Goal: Book appointment/travel/reservation

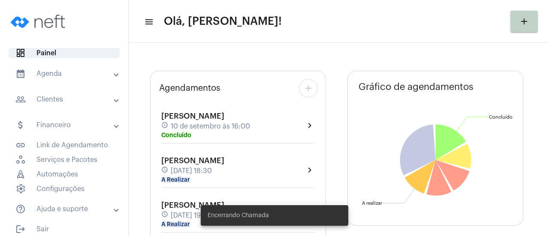
click at [90, 70] on mat-panel-title "calendar_month_outlined Agenda" at bounding box center [64, 74] width 99 height 10
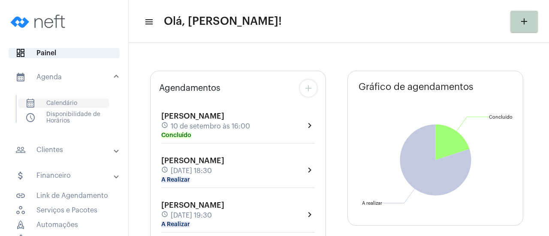
click at [75, 103] on span "calendar_month_outlined Calendário" at bounding box center [63, 103] width 91 height 9
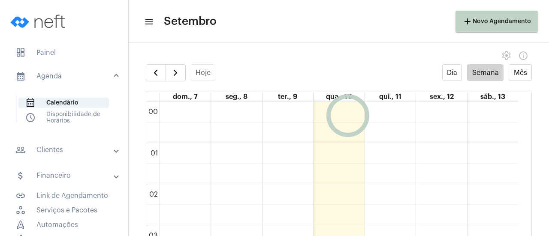
scroll to position [248, 0]
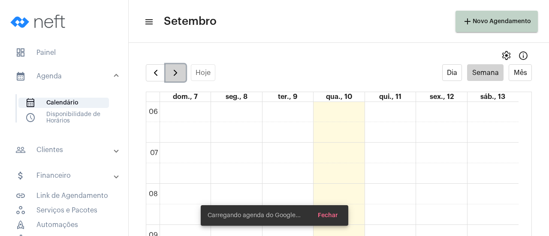
click at [176, 75] on span "button" at bounding box center [175, 73] width 10 height 10
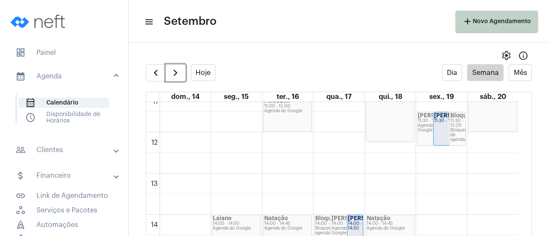
scroll to position [548, 0]
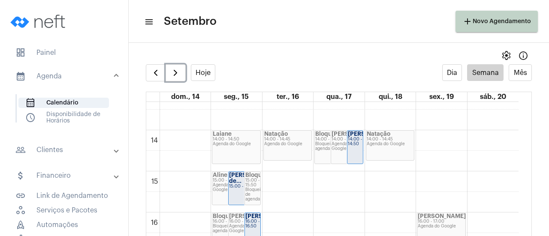
click at [236, 155] on div "Laiane 14:00 - 14:50 Agenda do Google" at bounding box center [236, 147] width 48 height 33
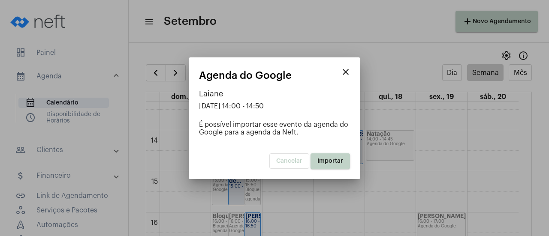
click at [330, 170] on mat-dialog-container "close Agenda do Google Laiane [DATE] 14:00 - 14:50 É possível importar esse eve…" at bounding box center [275, 118] width 172 height 122
click at [330, 165] on button "Importar" at bounding box center [330, 161] width 39 height 15
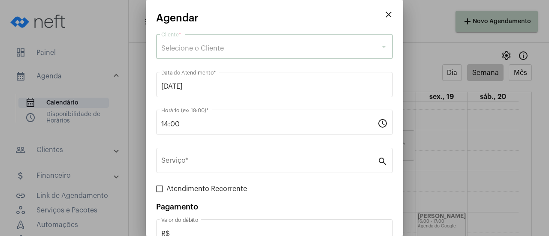
click at [208, 51] on span "Selecione o Cliente" at bounding box center [192, 48] width 63 height 7
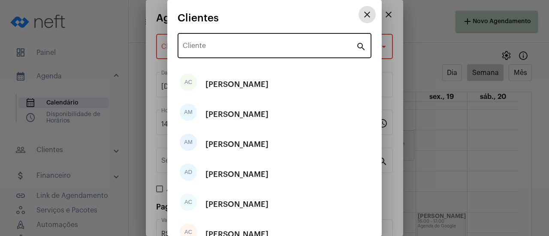
click at [219, 43] on div "Cliente" at bounding box center [269, 44] width 173 height 27
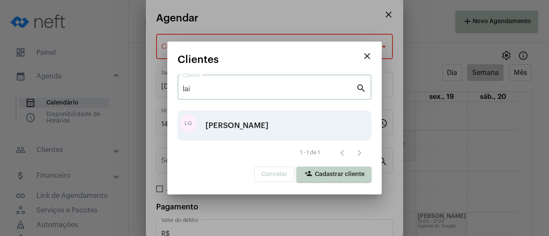
type input "lai"
click at [228, 119] on div "[PERSON_NAME]" at bounding box center [236, 126] width 63 height 26
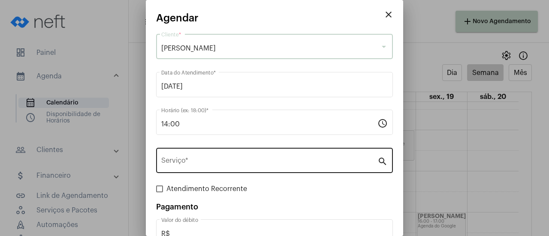
click at [210, 165] on input "Serviço *" at bounding box center [269, 163] width 216 height 8
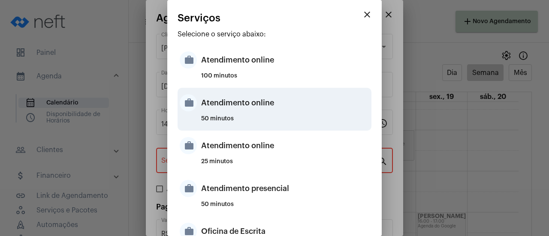
click at [248, 110] on div "Atendimento online" at bounding box center [285, 103] width 168 height 26
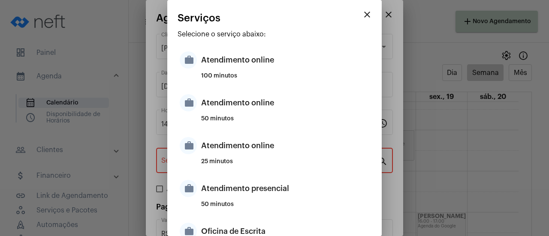
type input "Atendimento online"
type input "R$ 0"
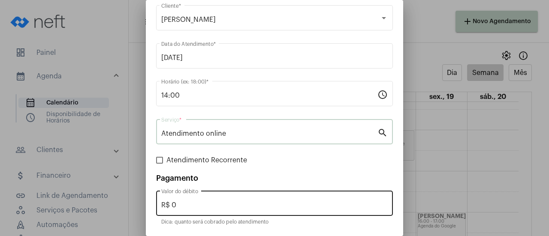
scroll to position [57, 0]
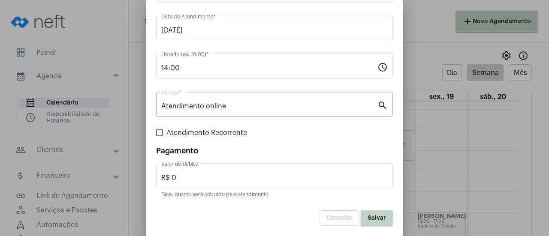
click at [365, 223] on button "Salvar" at bounding box center [377, 218] width 32 height 15
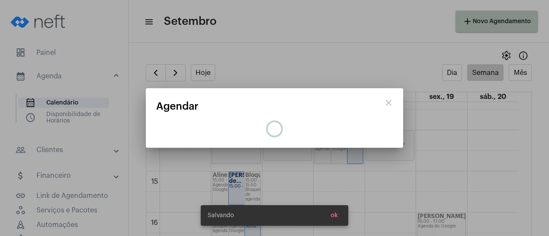
scroll to position [0, 0]
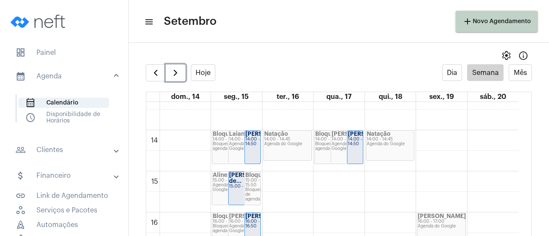
drag, startPoint x: 179, startPoint y: 74, endPoint x: 227, endPoint y: 85, distance: 49.3
click at [179, 74] on span "button" at bounding box center [175, 73] width 10 height 10
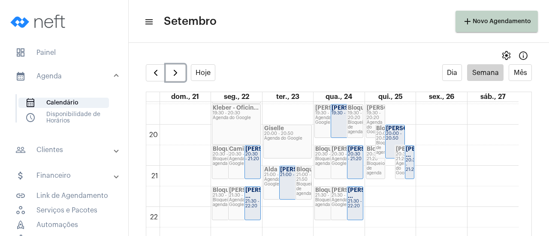
scroll to position [805, 0]
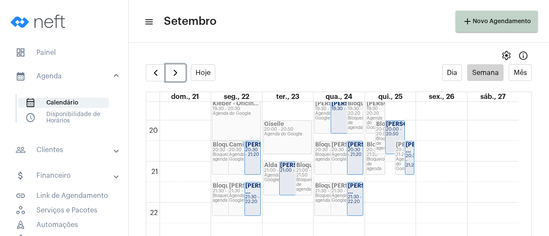
click at [388, 127] on strong "[PERSON_NAME]" at bounding box center [410, 124] width 48 height 6
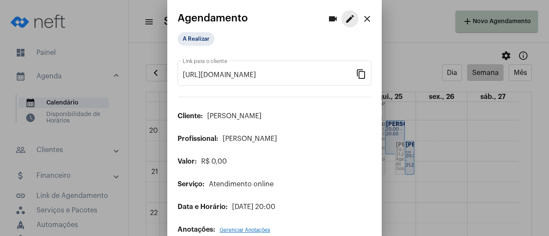
click at [345, 20] on mat-icon "edit" at bounding box center [350, 19] width 10 height 10
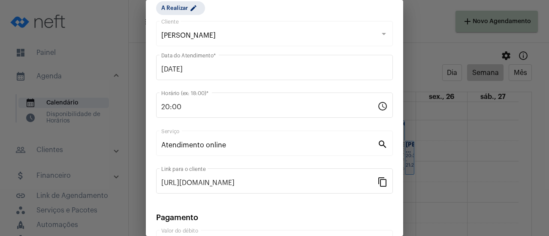
scroll to position [134, 0]
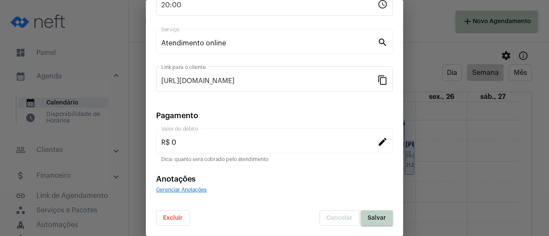
click at [167, 226] on mat-dialog-container "close Editar Agendamento A Realizar edit [PERSON_NAME] Cliente [DATE] Data do A…" at bounding box center [274, 118] width 257 height 236
click at [169, 220] on span "Excluir" at bounding box center [173, 218] width 20 height 6
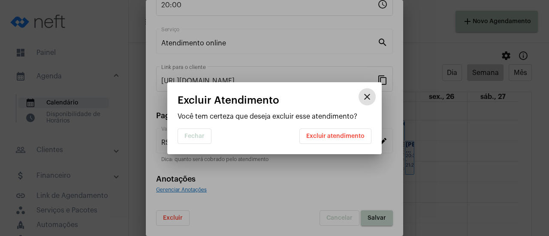
click at [345, 142] on button "Excluir atendimento" at bounding box center [335, 136] width 72 height 15
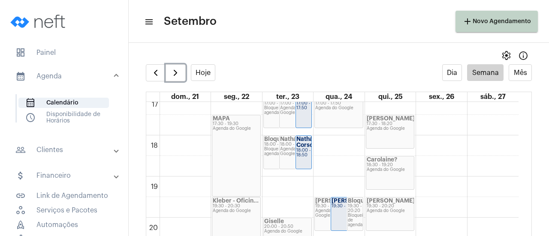
scroll to position [676, 0]
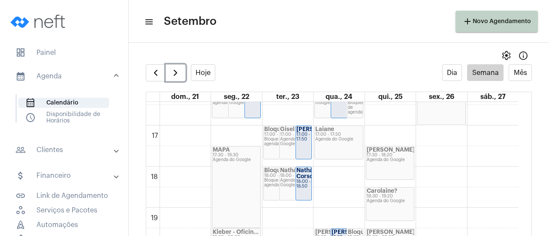
click at [388, 169] on div "[PERSON_NAME] 17:30 - 18:20 Agenda do Google" at bounding box center [390, 163] width 48 height 33
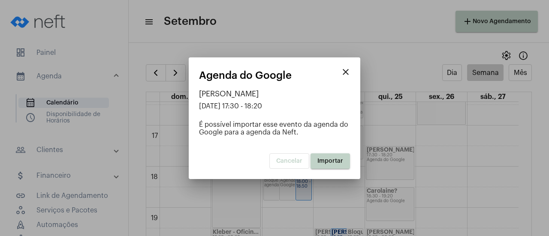
click at [337, 163] on span "Importar" at bounding box center [330, 161] width 26 height 6
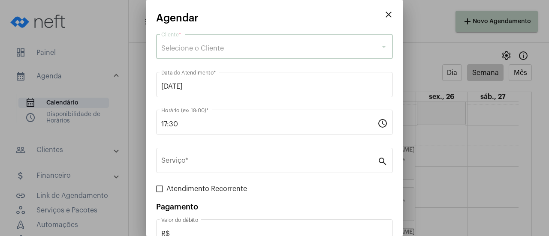
click at [214, 52] on div "Selecione o Cliente" at bounding box center [270, 49] width 219 height 8
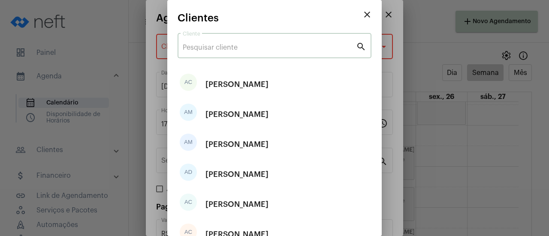
click at [217, 48] on input "Cliente" at bounding box center [269, 48] width 173 height 8
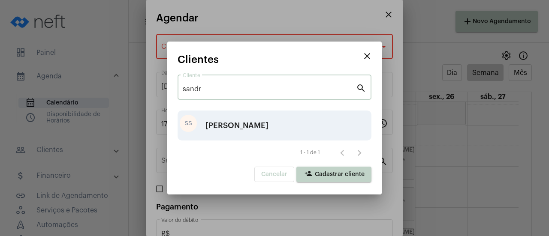
type input "sandr"
click at [220, 125] on div "[PERSON_NAME]" at bounding box center [236, 126] width 63 height 26
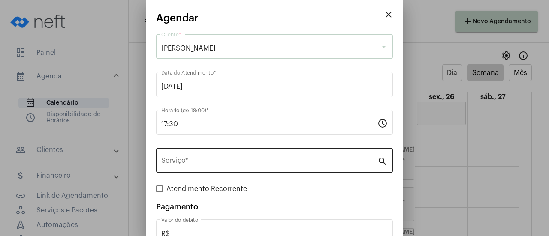
click at [234, 163] on input "Serviço *" at bounding box center [269, 163] width 216 height 8
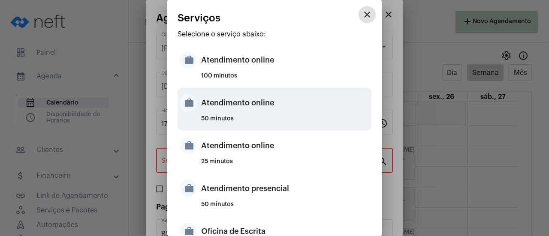
click at [253, 107] on div "Atendimento online" at bounding box center [285, 103] width 168 height 26
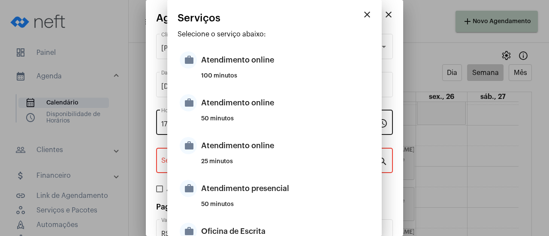
type input "Atendimento online"
type input "R$ 0"
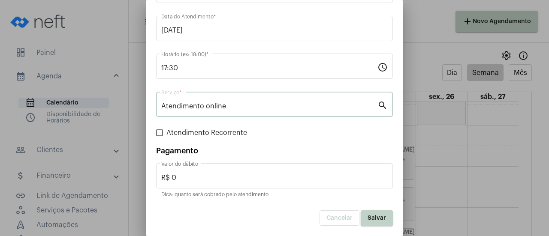
scroll to position [57, 0]
click at [368, 220] on span "Salvar" at bounding box center [377, 218] width 18 height 6
